Goal: Task Accomplishment & Management: Use online tool/utility

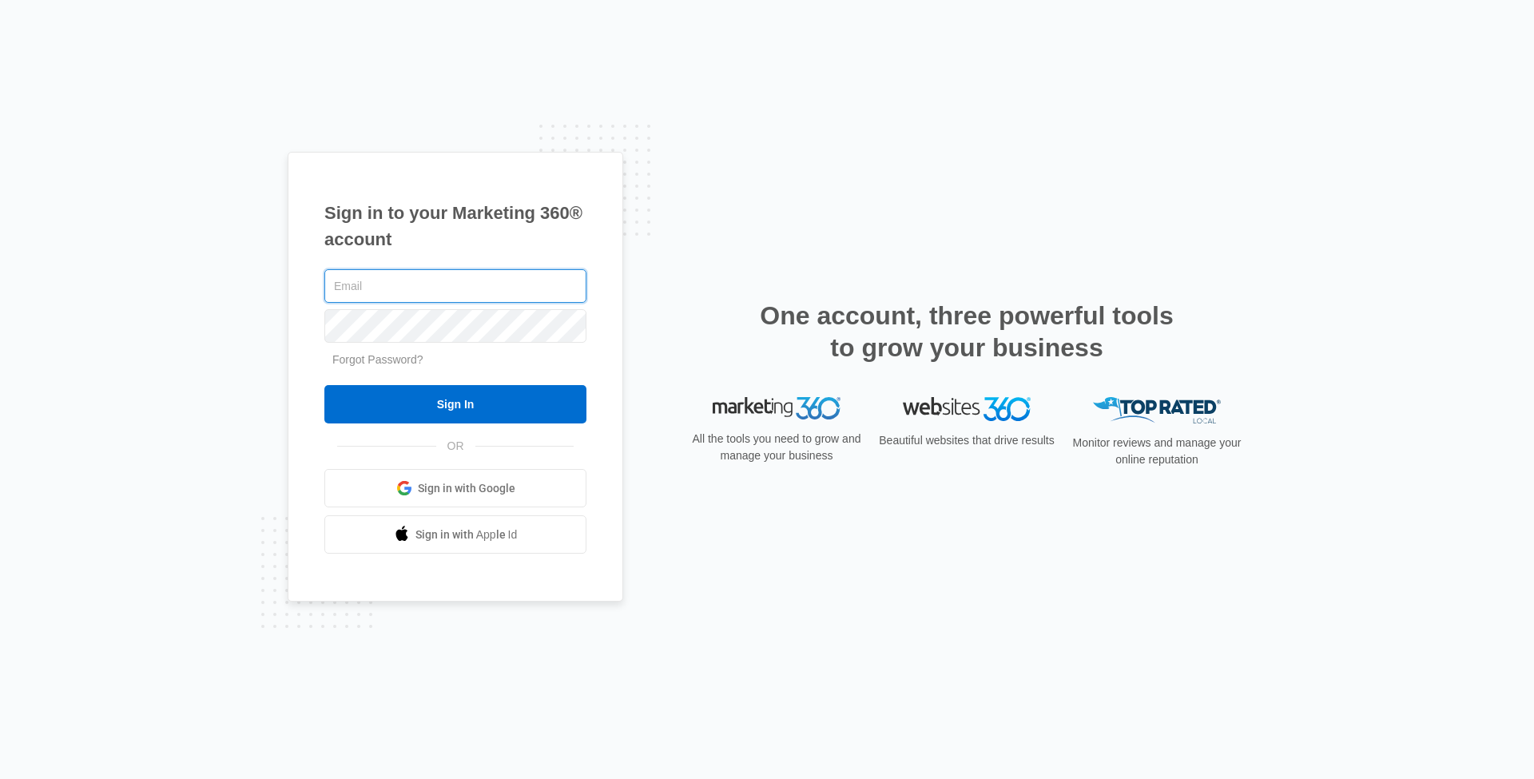
type input "[EMAIL_ADDRESS][DOMAIN_NAME]"
click at [456, 404] on input "Sign In" at bounding box center [455, 404] width 262 height 38
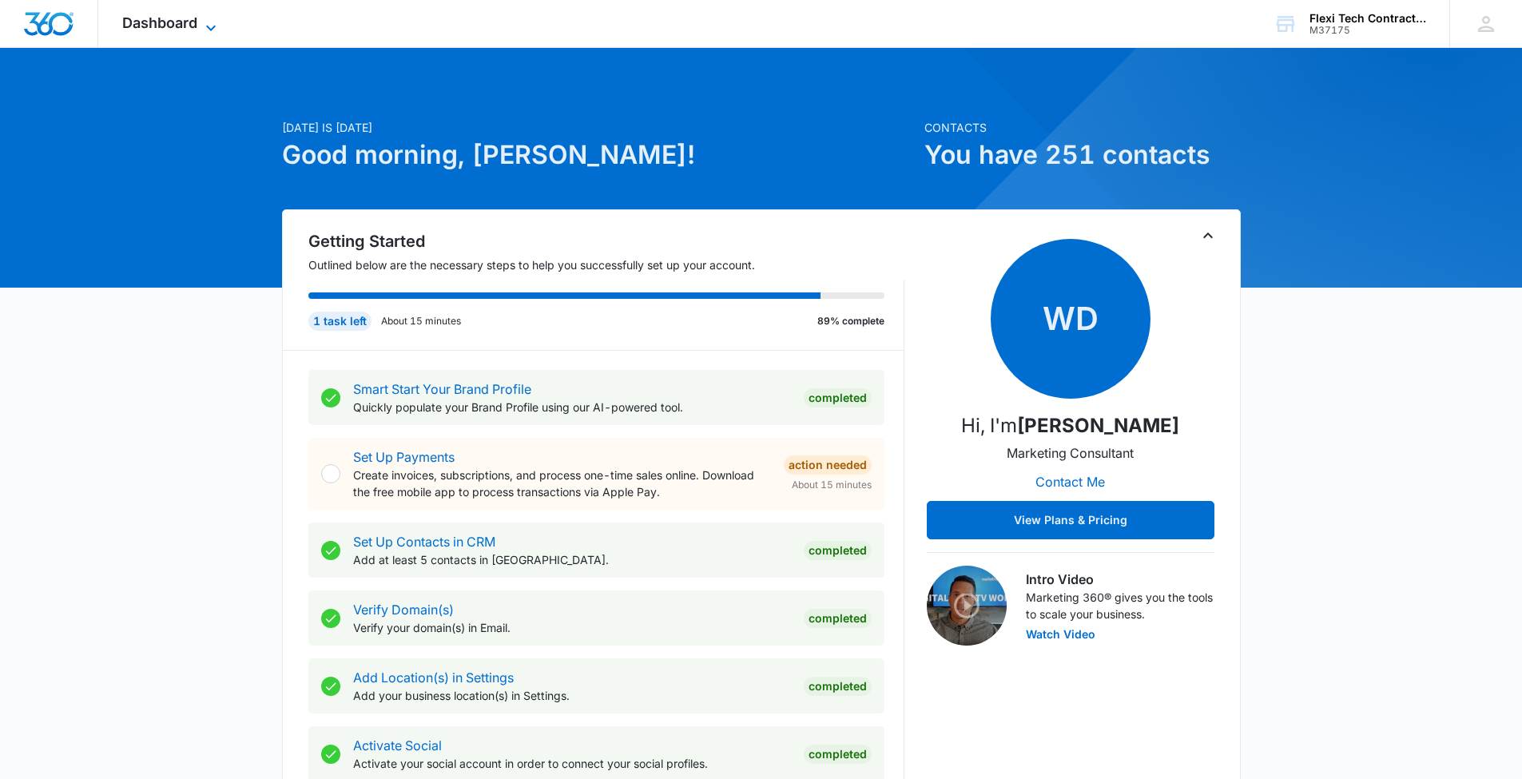
click at [209, 26] on icon at bounding box center [210, 27] width 19 height 19
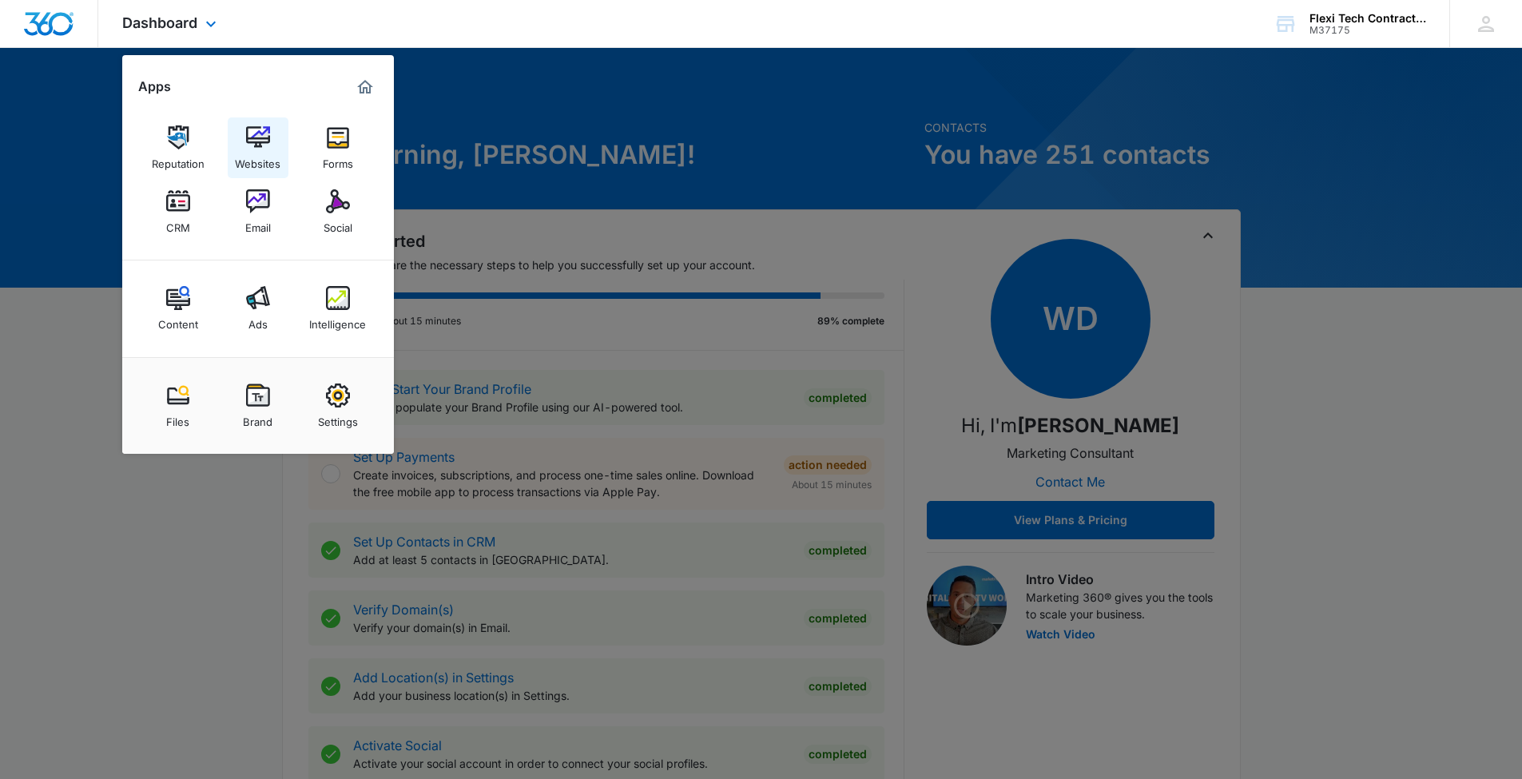
click at [265, 145] on img at bounding box center [258, 137] width 24 height 24
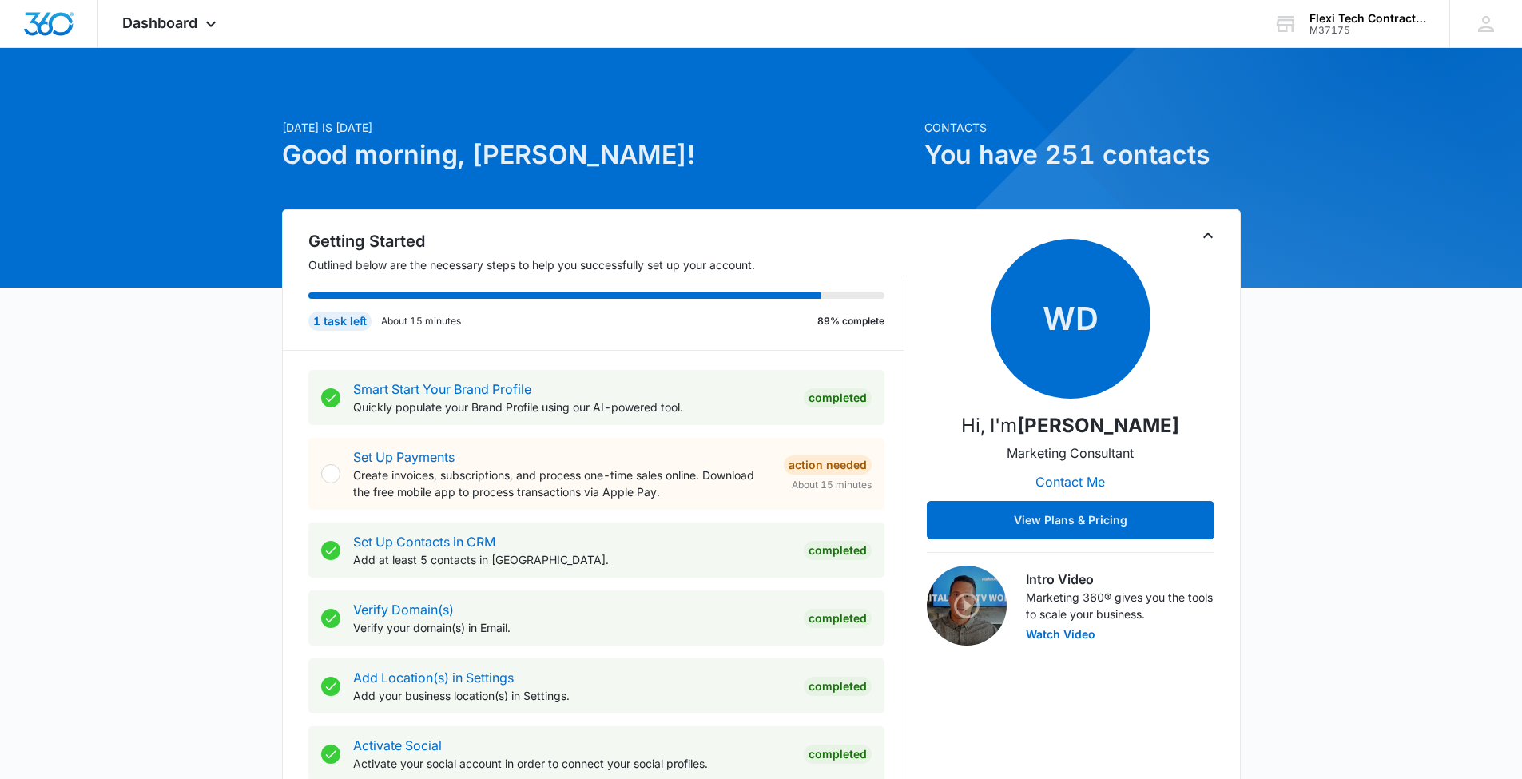
click at [336, 322] on div "1 task left" at bounding box center [339, 321] width 63 height 19
click at [440, 457] on link "Set Up Payments" at bounding box center [403, 457] width 101 height 16
click at [176, 23] on span "Dashboard" at bounding box center [159, 22] width 75 height 17
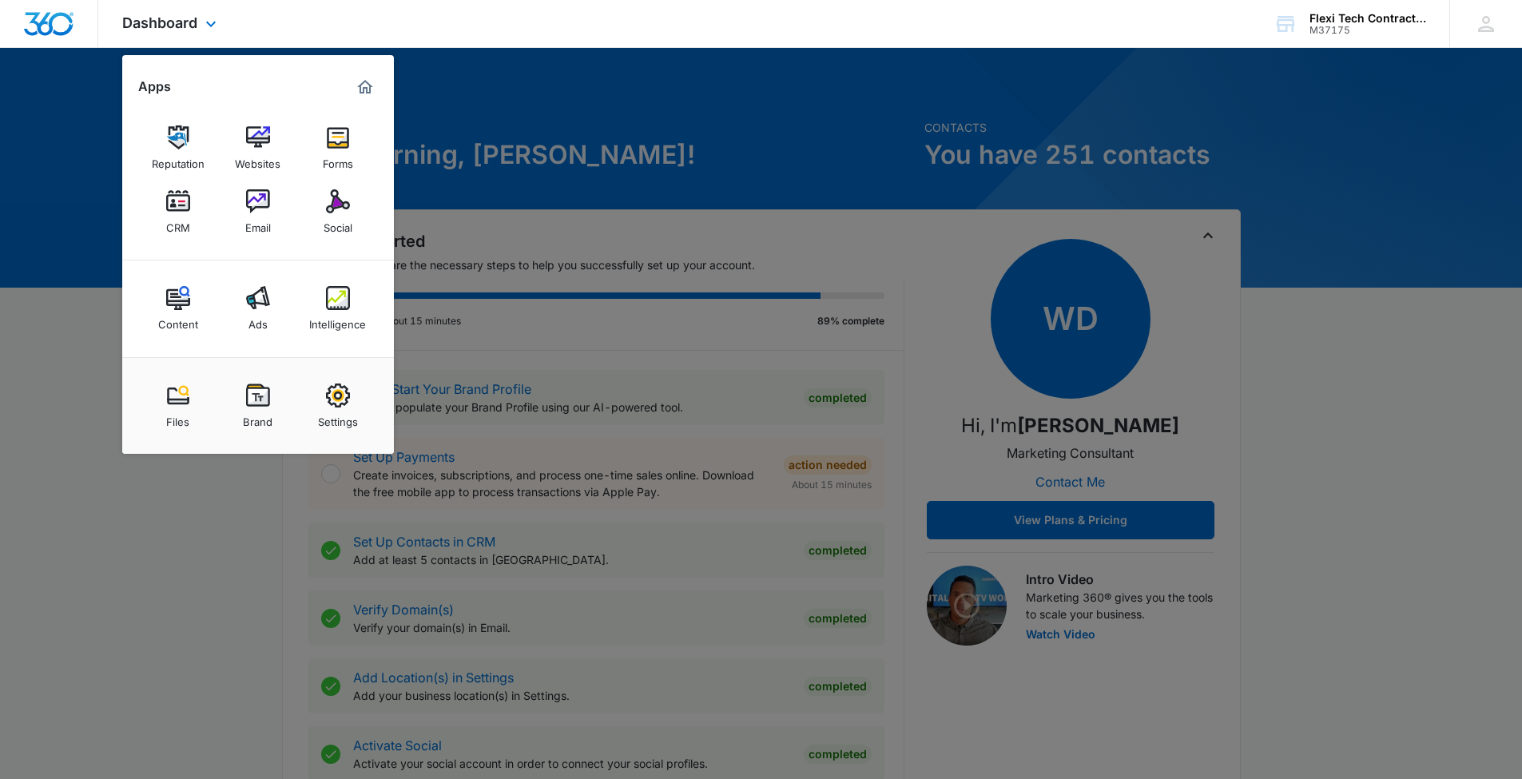
click at [363, 86] on img "Marketing 360® Dashboard" at bounding box center [365, 87] width 19 height 19
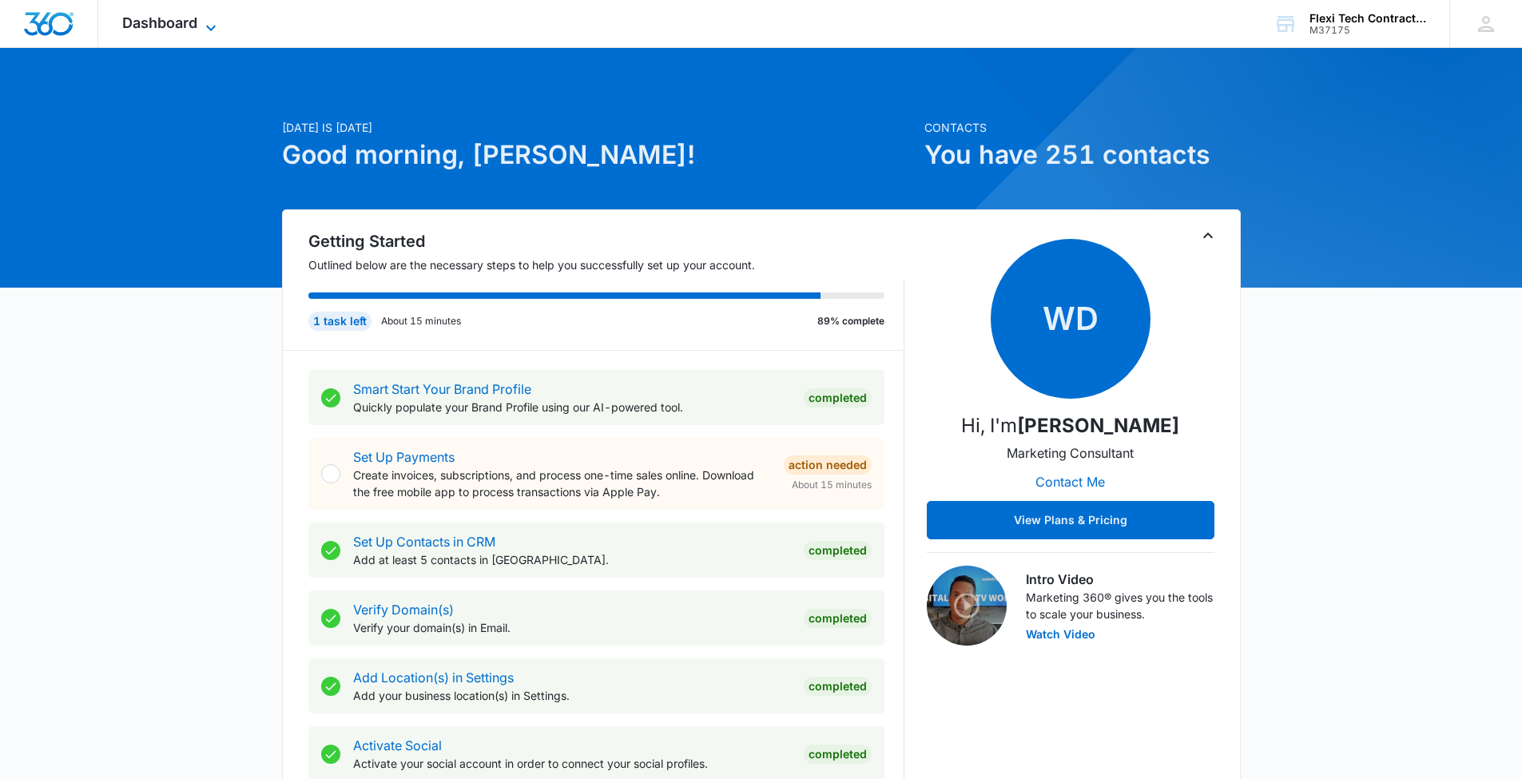
click at [204, 26] on icon at bounding box center [210, 27] width 19 height 19
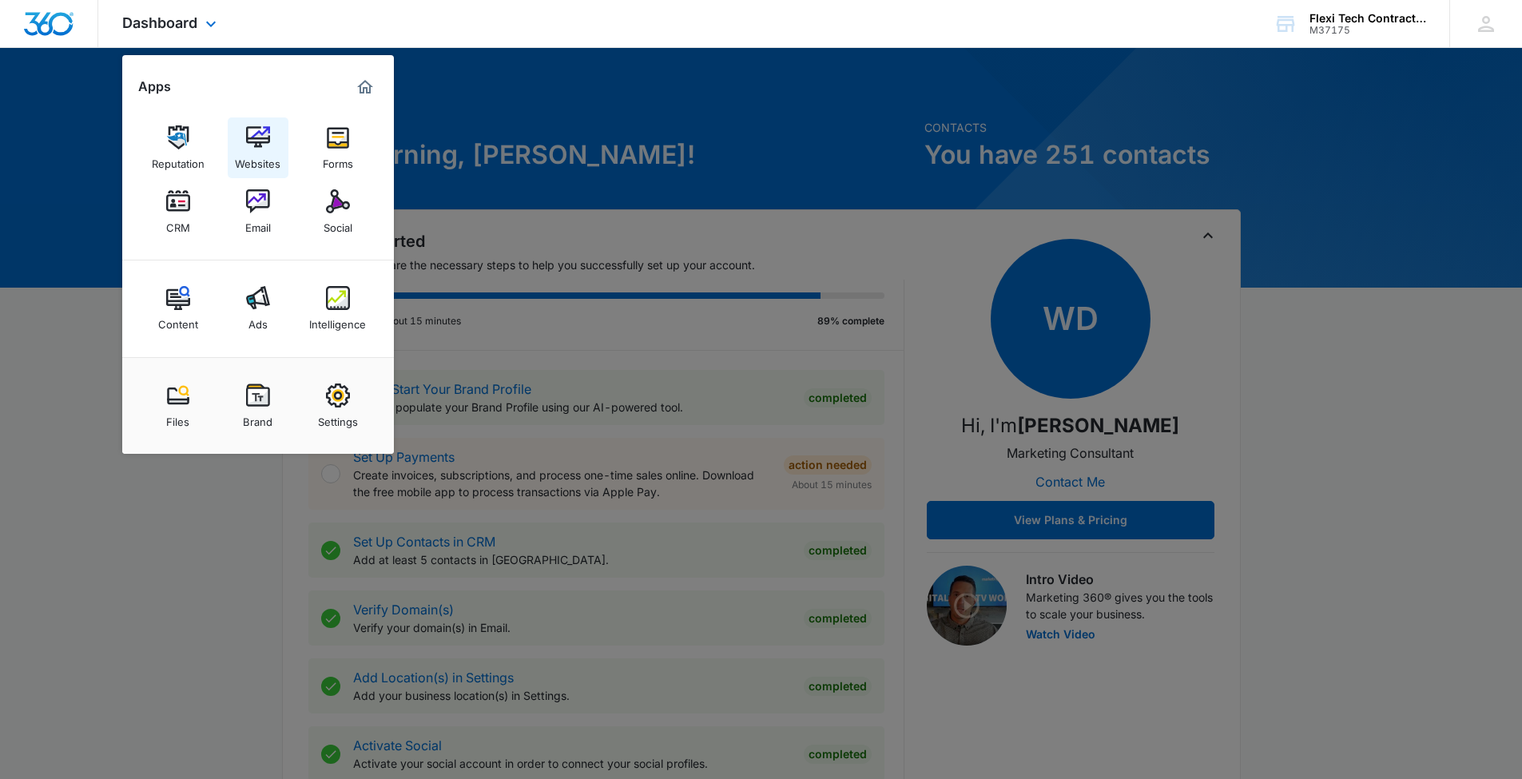
click at [270, 136] on link "Websites" at bounding box center [258, 147] width 61 height 61
